Goal: Task Accomplishment & Management: Use online tool/utility

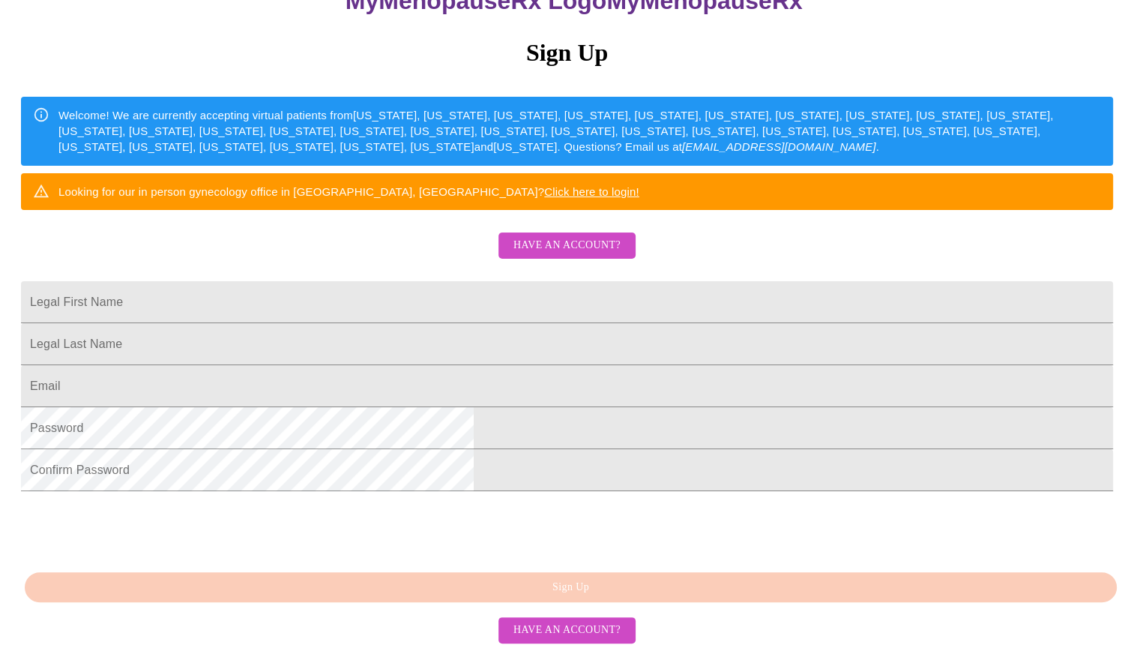
scroll to position [288, 0]
click at [594, 630] on span "Have an account?" at bounding box center [566, 630] width 107 height 19
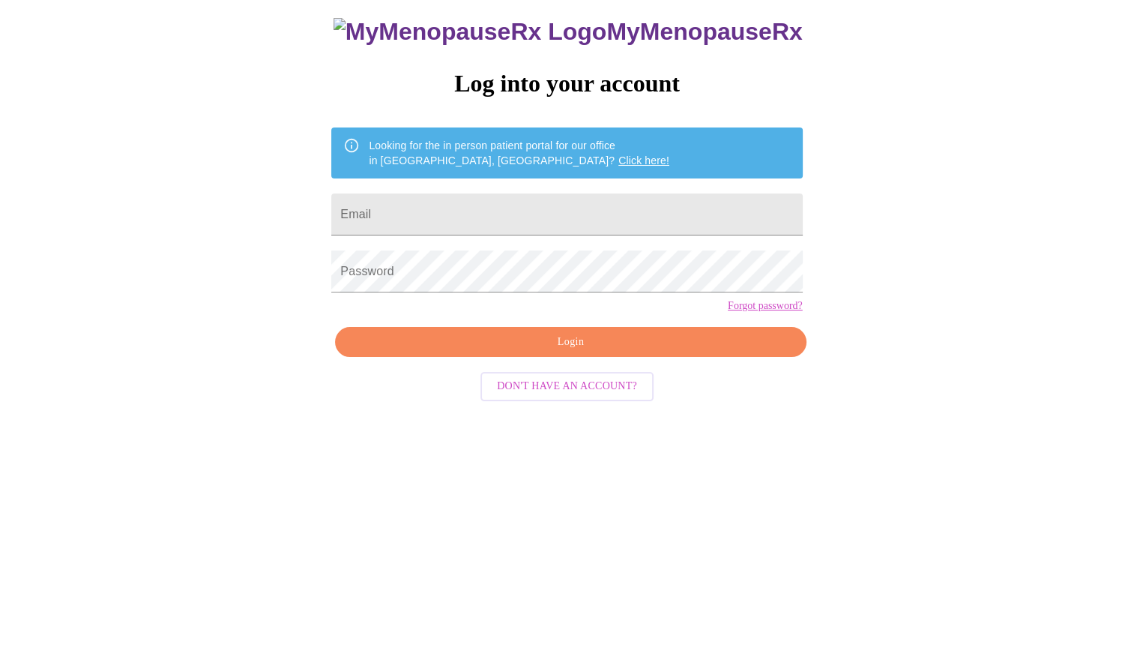
scroll to position [15, 0]
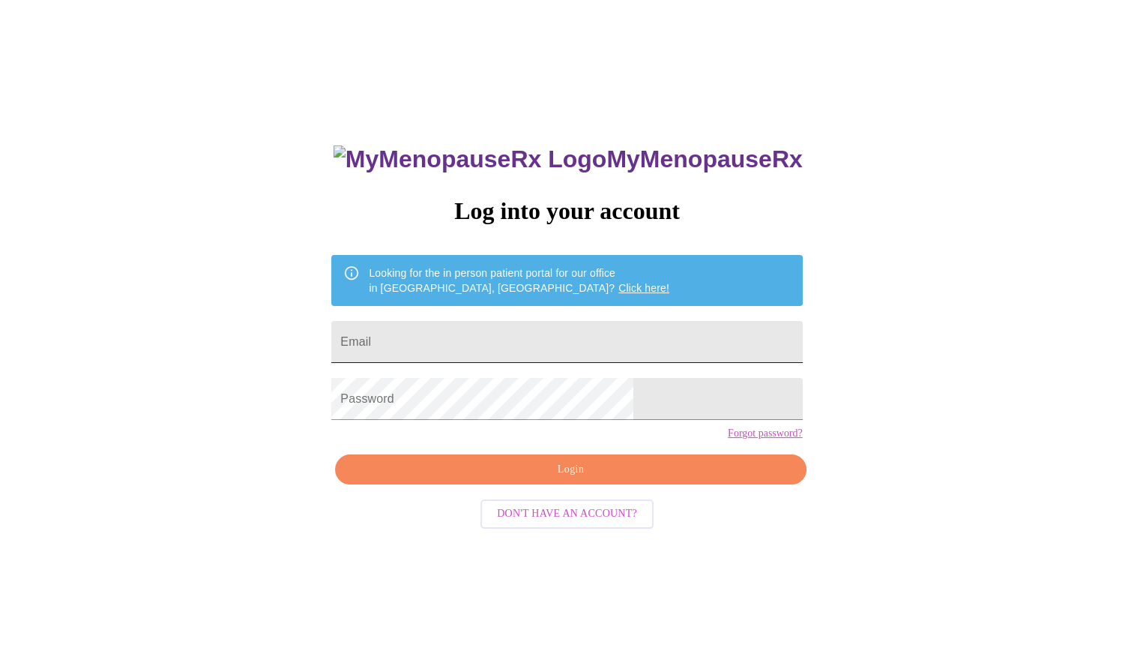
click at [537, 339] on input "Email" at bounding box center [566, 342] width 471 height 42
type input "[EMAIL_ADDRESS][DOMAIN_NAME]"
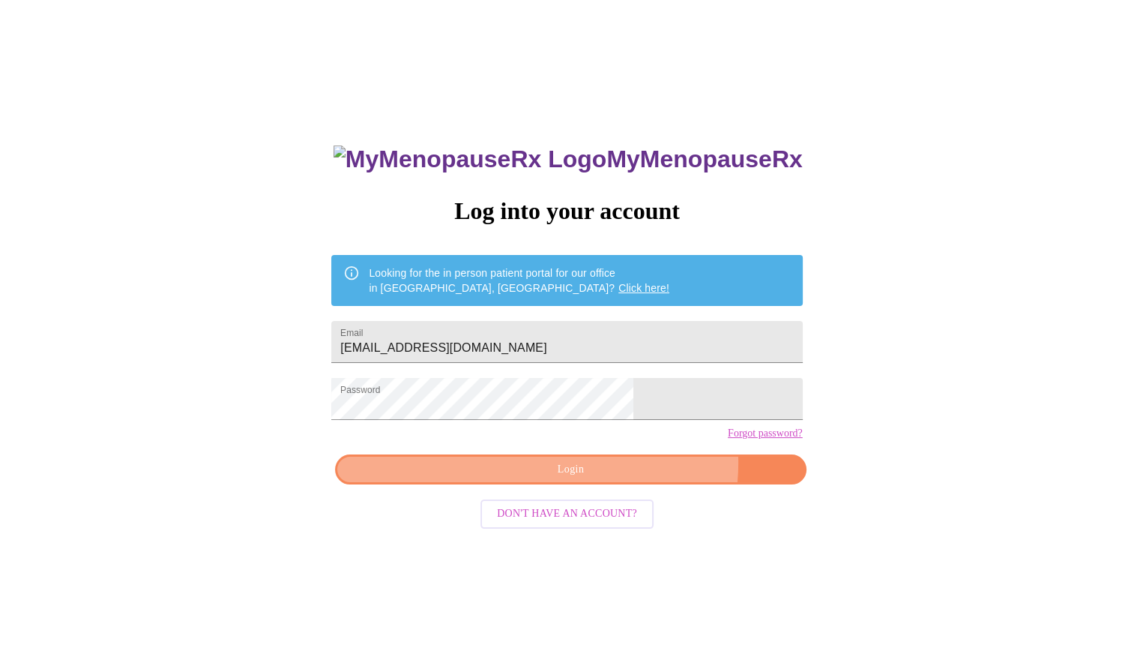
click at [621, 479] on span "Login" at bounding box center [570, 469] width 436 height 19
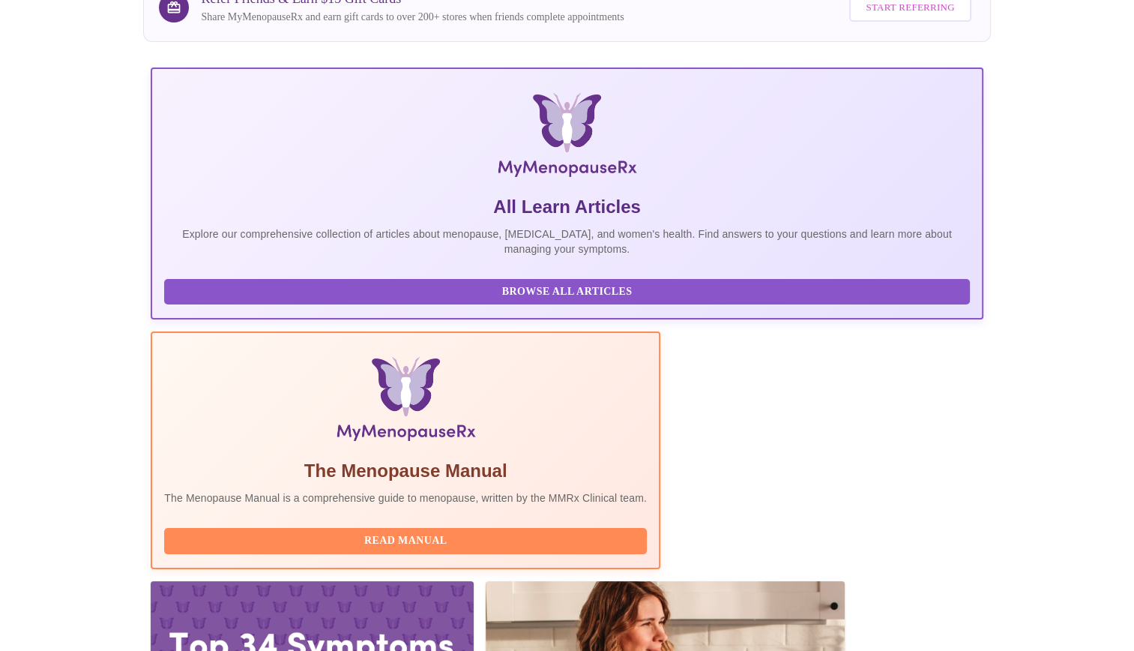
scroll to position [168, 0]
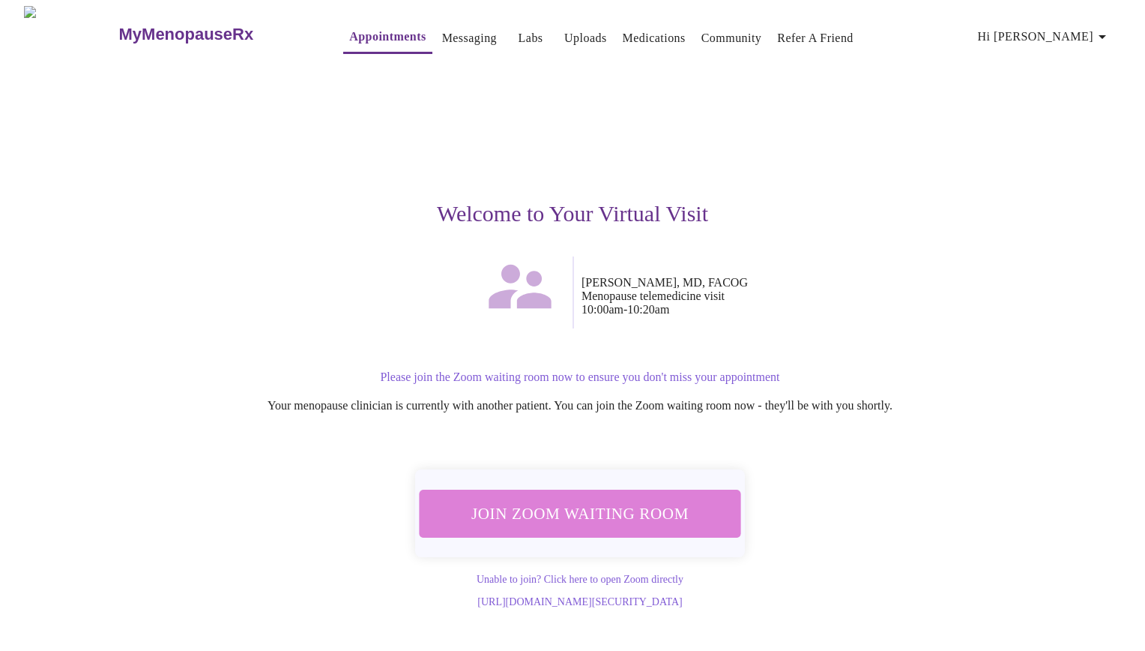
click at [665, 502] on span "Join Zoom Waiting Room" at bounding box center [580, 513] width 282 height 28
